Goal: Information Seeking & Learning: Check status

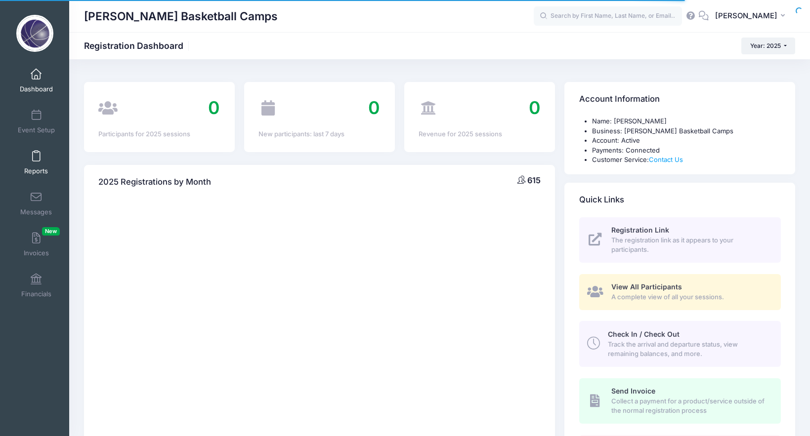
click at [36, 159] on span at bounding box center [36, 156] width 0 height 11
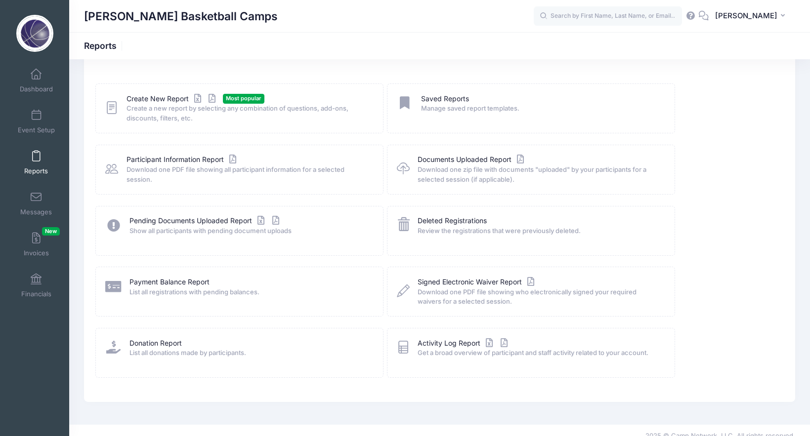
scroll to position [49, 0]
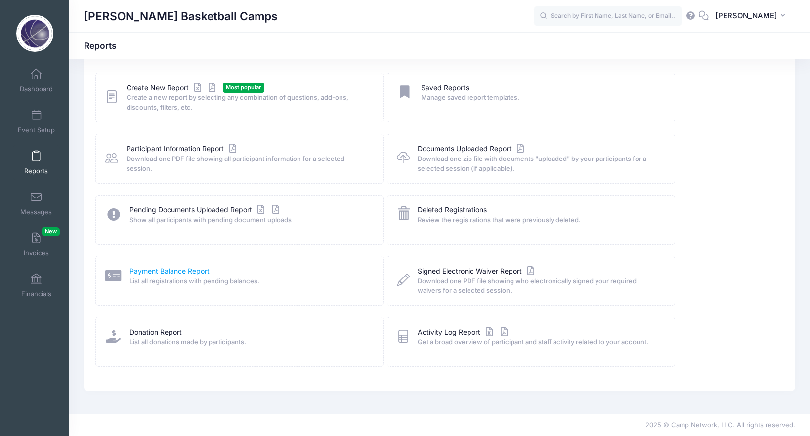
click at [149, 273] on link "Payment Balance Report" at bounding box center [169, 271] width 80 height 10
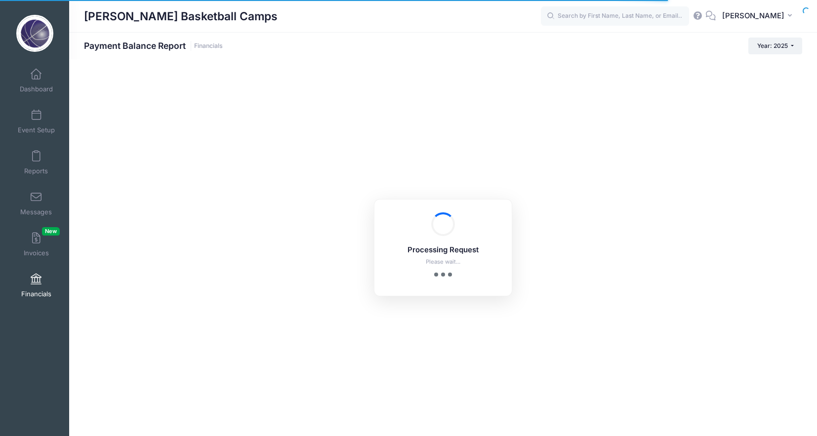
click at [36, 282] on span at bounding box center [36, 279] width 0 height 11
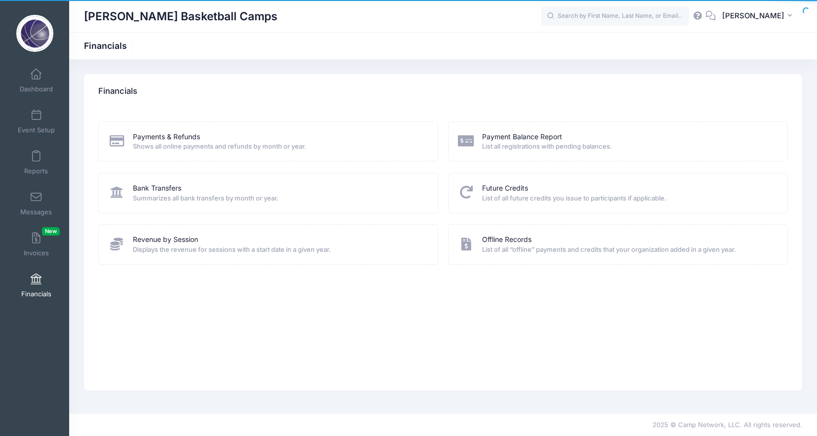
click at [152, 134] on link "Payments & Refunds" at bounding box center [166, 137] width 67 height 10
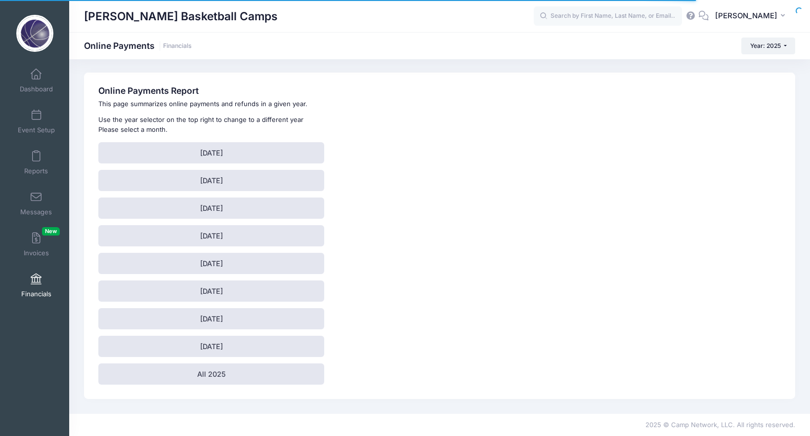
click at [46, 285] on link "Financials" at bounding box center [36, 285] width 47 height 35
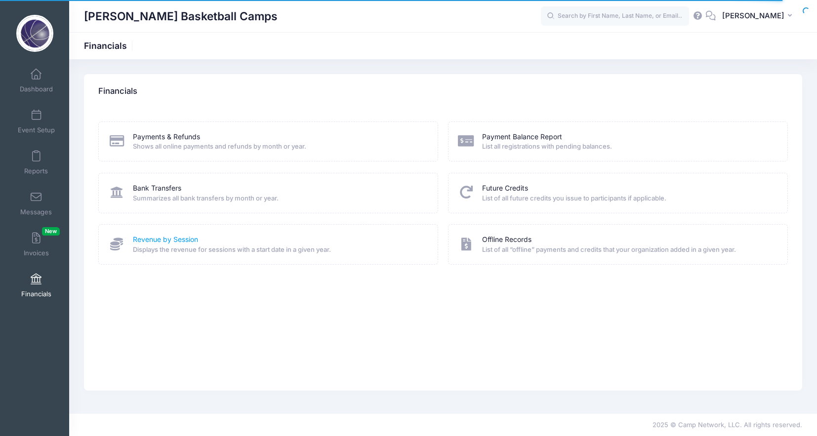
click at [190, 245] on link "Revenue by Session" at bounding box center [165, 240] width 65 height 10
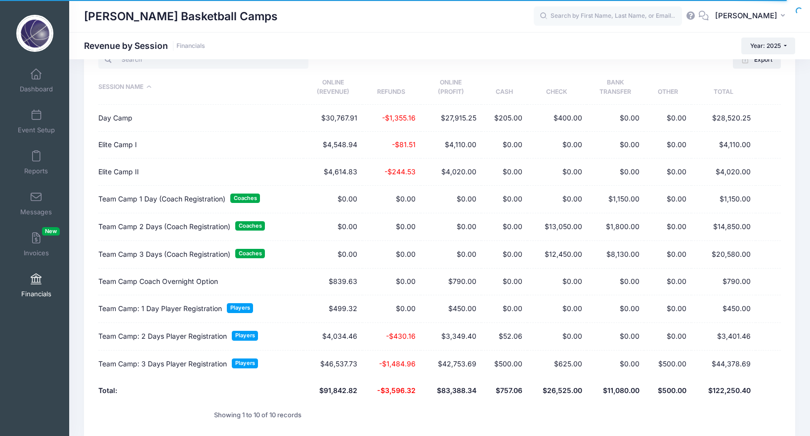
scroll to position [116, 0]
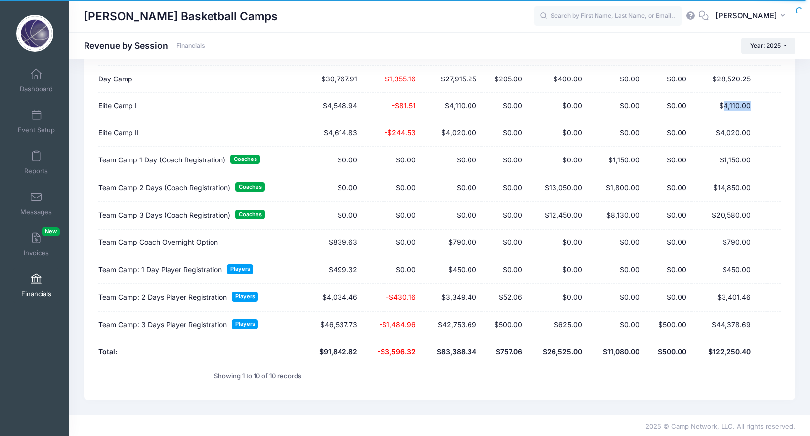
drag, startPoint x: 755, startPoint y: 103, endPoint x: 727, endPoint y: 101, distance: 27.7
click at [727, 101] on td "$4,110.00" at bounding box center [723, 106] width 64 height 27
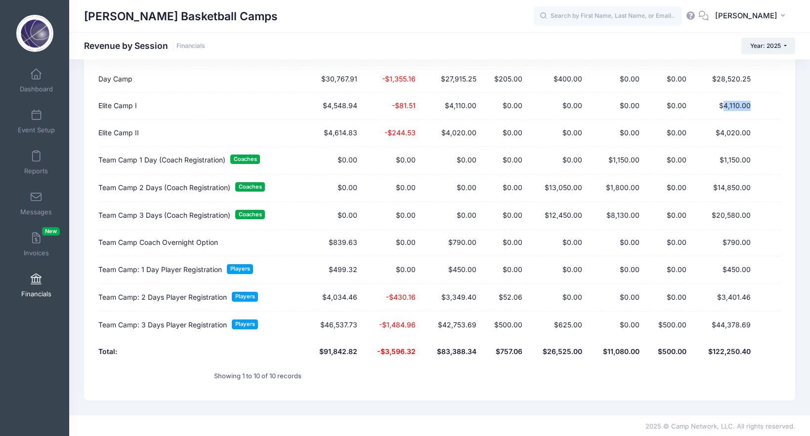
copy td "4,110.00"
click at [674, 113] on td "$0.00" at bounding box center [667, 106] width 47 height 27
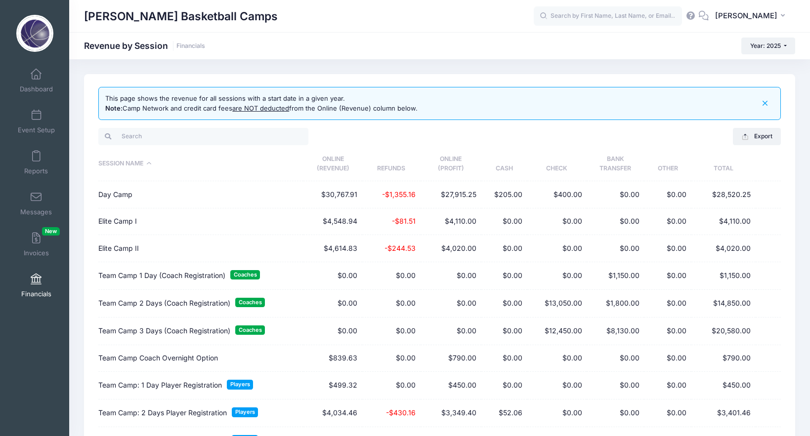
scroll to position [1, 0]
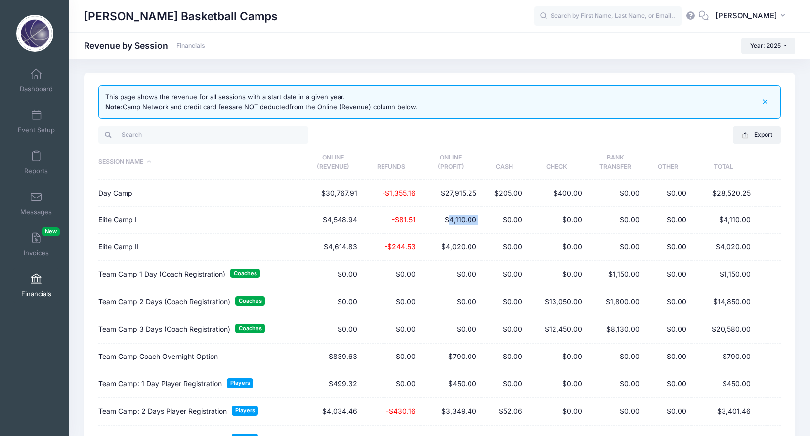
drag, startPoint x: 451, startPoint y: 219, endPoint x: 481, endPoint y: 218, distance: 29.7
click at [481, 218] on tr "Elite Camp I $4,548.94 -$81.51 $4,110.00 $0.00 $0.00 $0.00 $0.00 $4,110.00" at bounding box center [439, 220] width 682 height 27
copy td "4,110.00"
drag, startPoint x: 448, startPoint y: 247, endPoint x: 480, endPoint y: 249, distance: 31.7
click at [480, 249] on td "$4,020.00" at bounding box center [451, 247] width 61 height 27
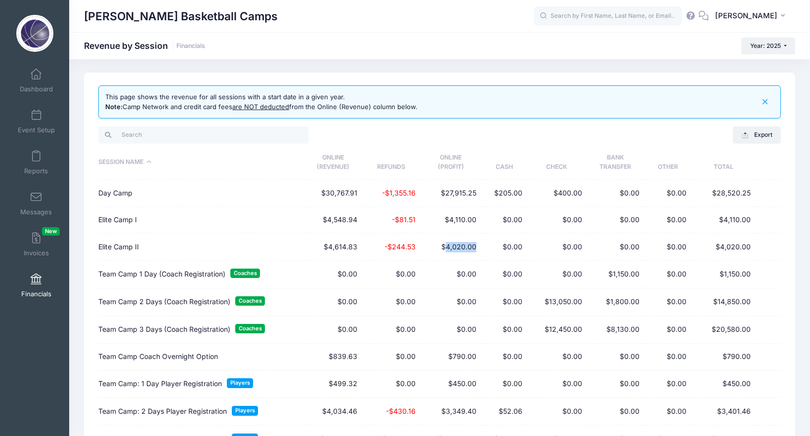
copy td "4,020.00"
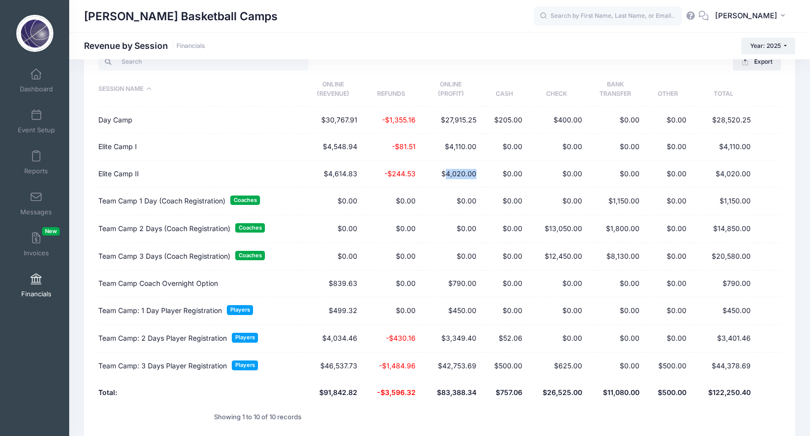
scroll to position [89, 0]
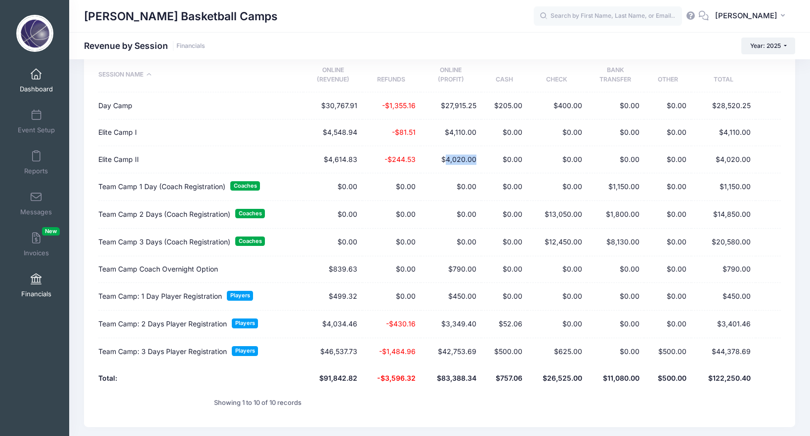
click at [44, 77] on link "Dashboard" at bounding box center [36, 80] width 47 height 35
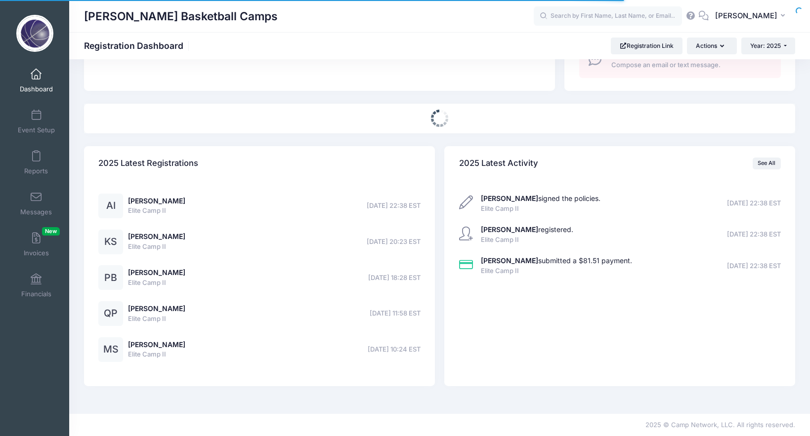
select select
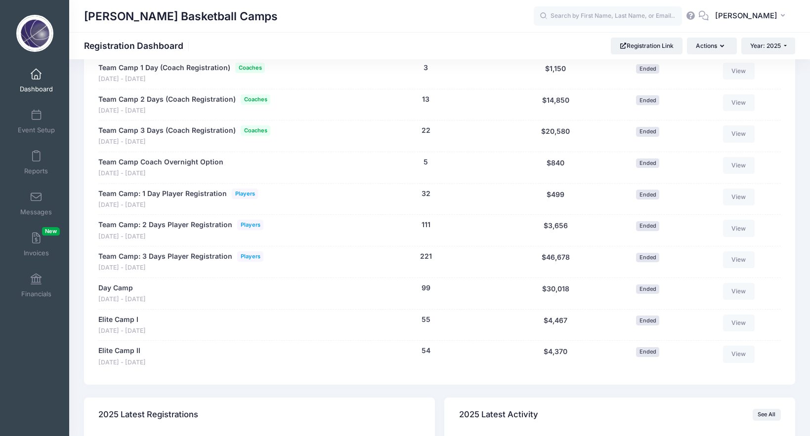
scroll to position [512, 0]
